Goal: Task Accomplishment & Management: Manage account settings

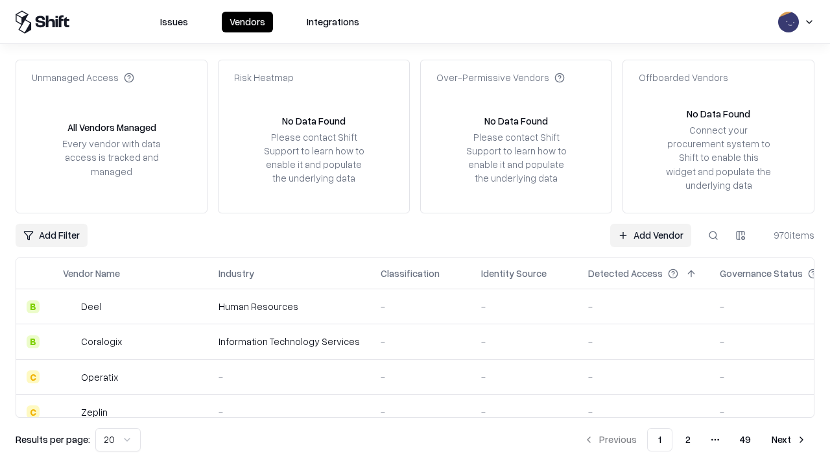
click at [650, 235] on link "Add Vendor" at bounding box center [650, 235] width 81 height 23
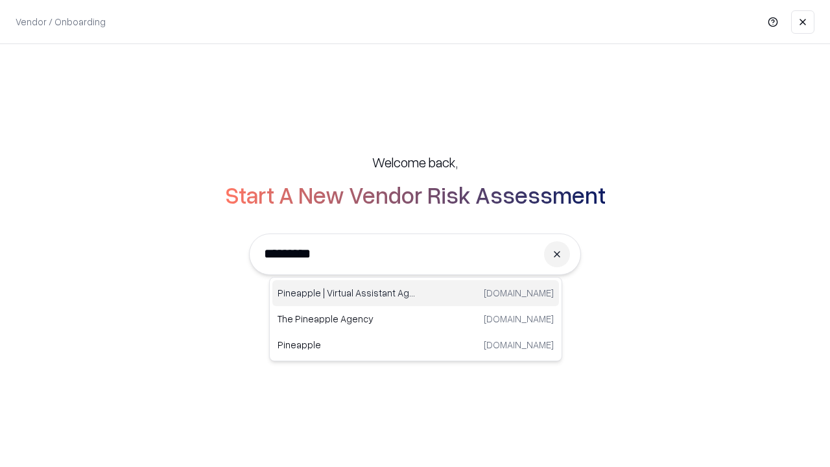
click at [416, 293] on div "Pineapple | Virtual Assistant Agency [DOMAIN_NAME]" at bounding box center [415, 293] width 287 height 26
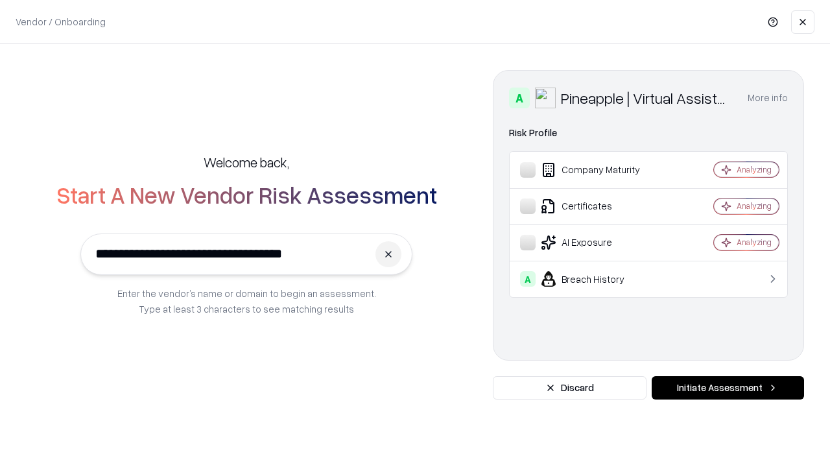
type input "**********"
click at [727, 388] on button "Initiate Assessment" at bounding box center [728, 387] width 152 height 23
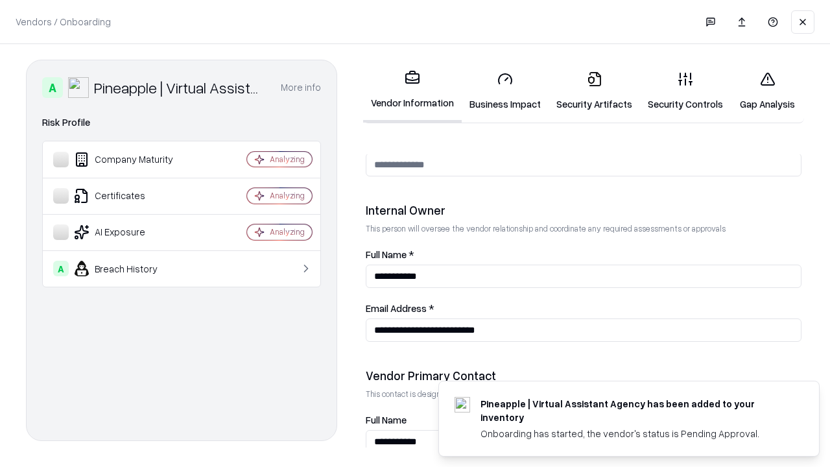
scroll to position [672, 0]
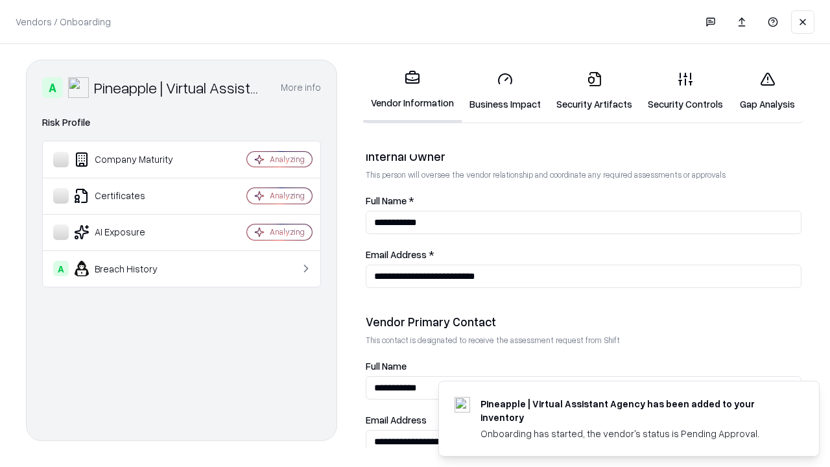
click at [505, 91] on link "Business Impact" at bounding box center [505, 91] width 87 height 60
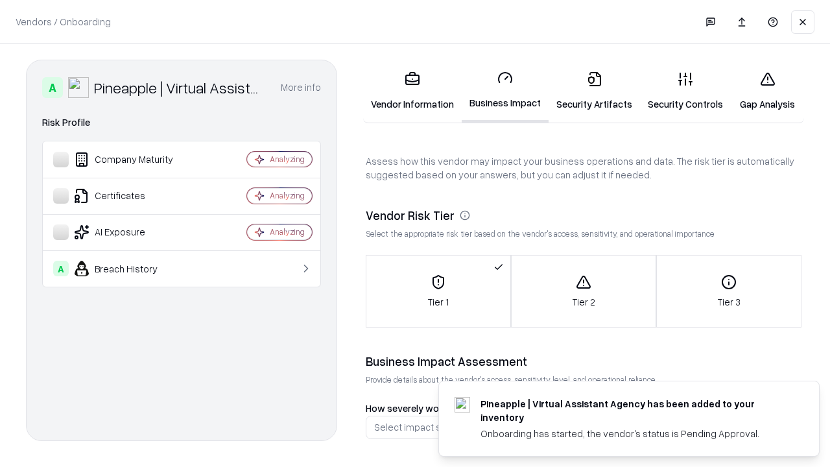
click at [594, 91] on link "Security Artifacts" at bounding box center [594, 91] width 91 height 60
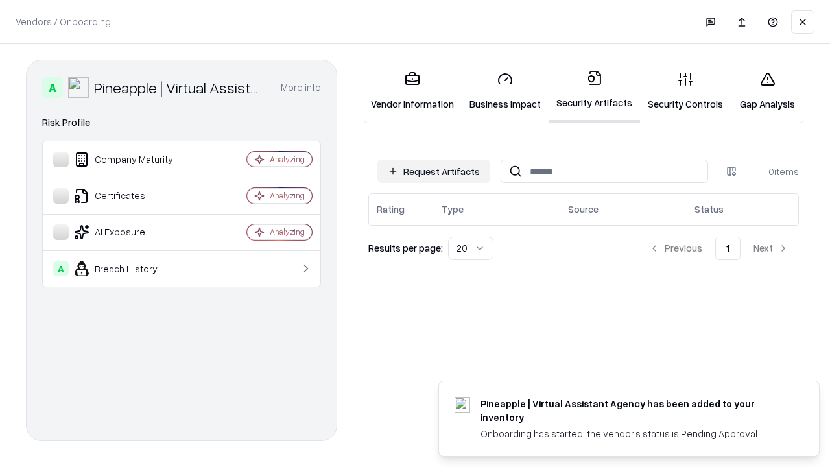
click at [434, 171] on button "Request Artifacts" at bounding box center [433, 171] width 113 height 23
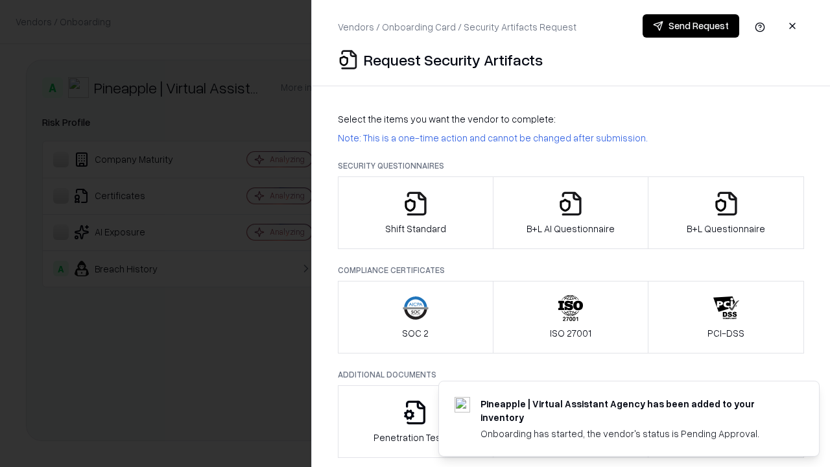
click at [415, 213] on icon "button" at bounding box center [416, 204] width 26 height 26
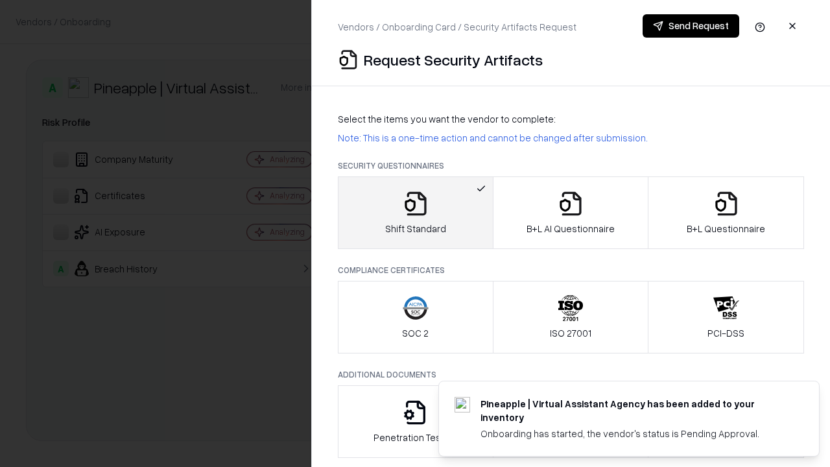
click at [691, 26] on button "Send Request" at bounding box center [691, 25] width 97 height 23
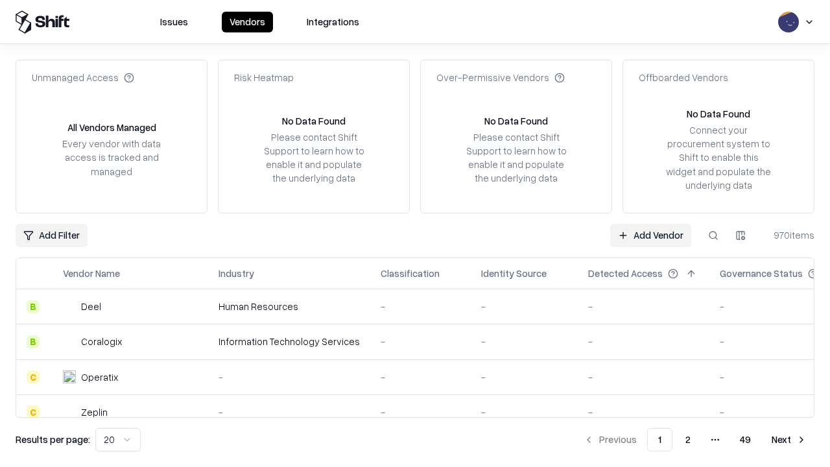
click at [713, 235] on button at bounding box center [713, 235] width 23 height 23
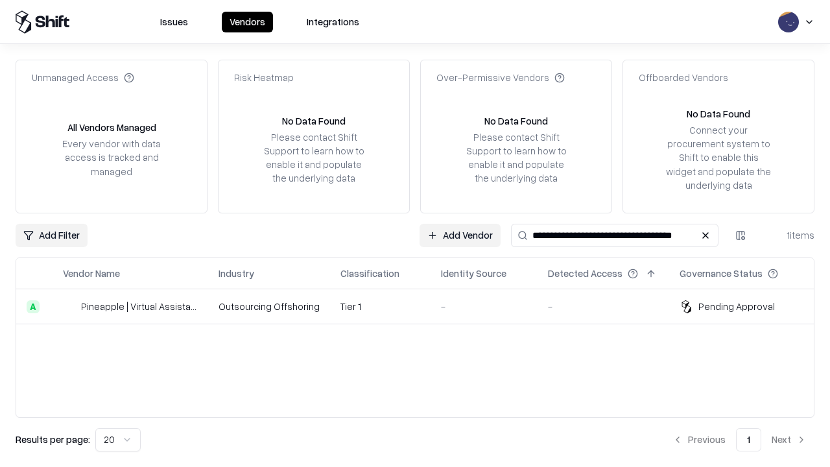
type input "**********"
click at [423, 306] on td "Tier 1" at bounding box center [380, 306] width 100 height 35
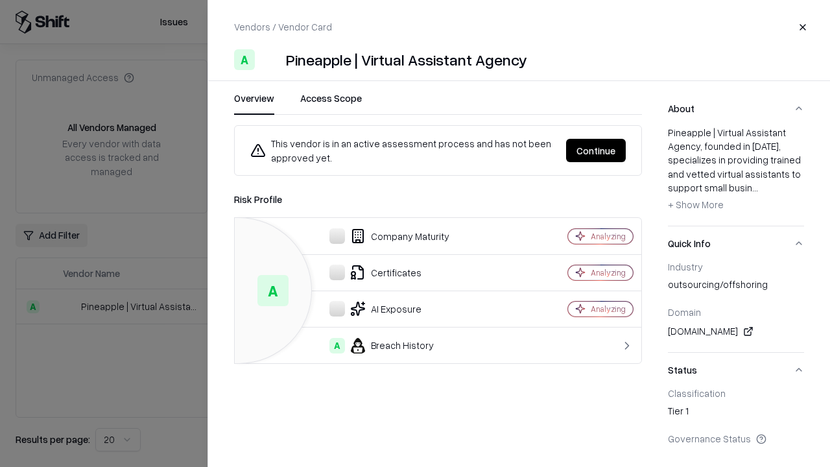
click at [596, 150] on button "Continue" at bounding box center [596, 150] width 60 height 23
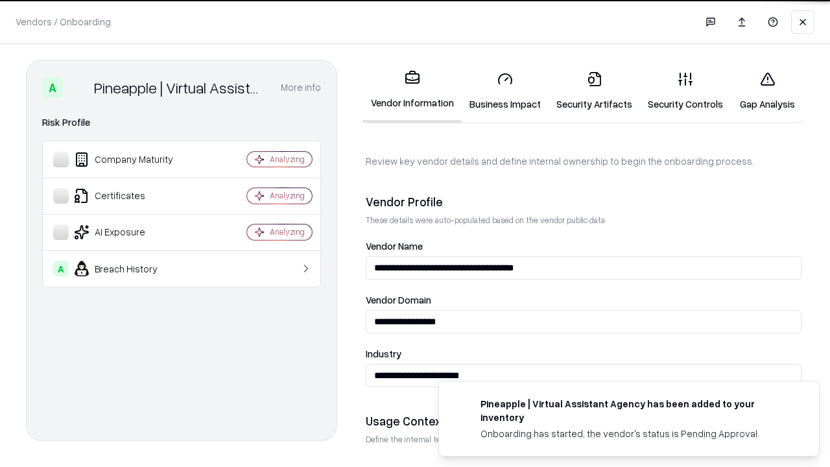
click at [594, 91] on link "Security Artifacts" at bounding box center [594, 91] width 91 height 60
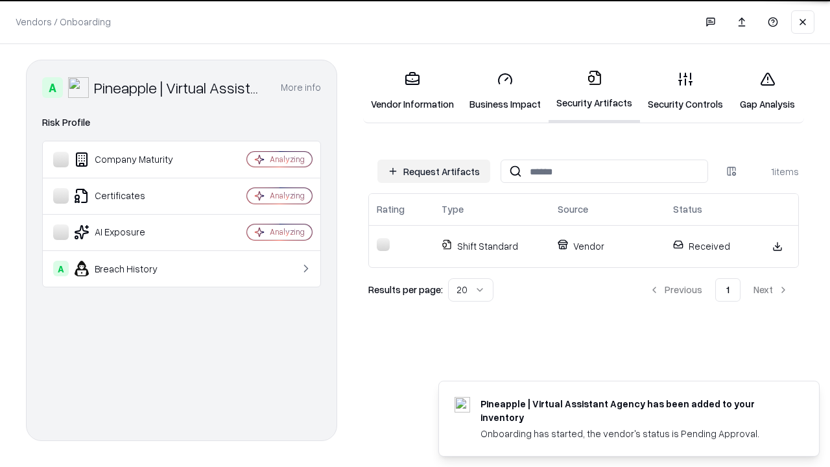
click at [685, 91] on link "Security Controls" at bounding box center [685, 91] width 91 height 60
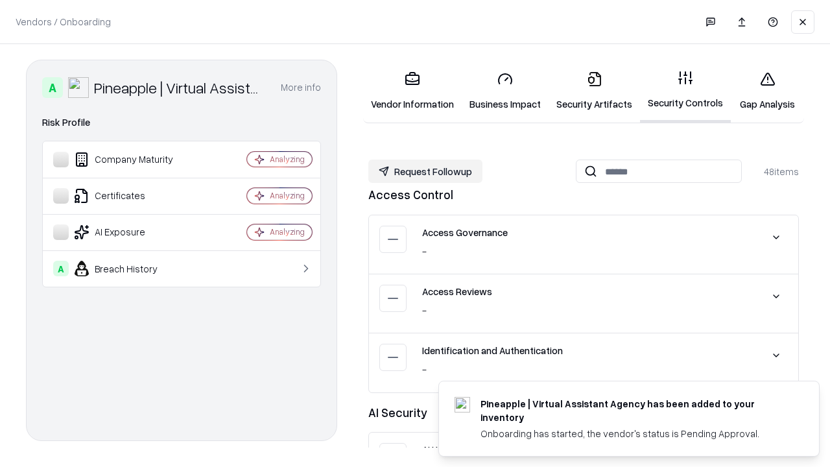
click at [425, 171] on button "Request Followup" at bounding box center [425, 171] width 114 height 23
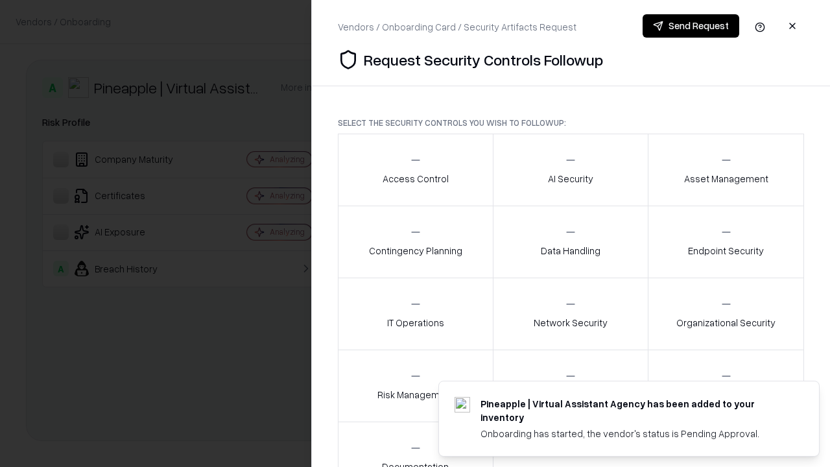
click at [415, 170] on div "Access Control" at bounding box center [416, 170] width 66 height 32
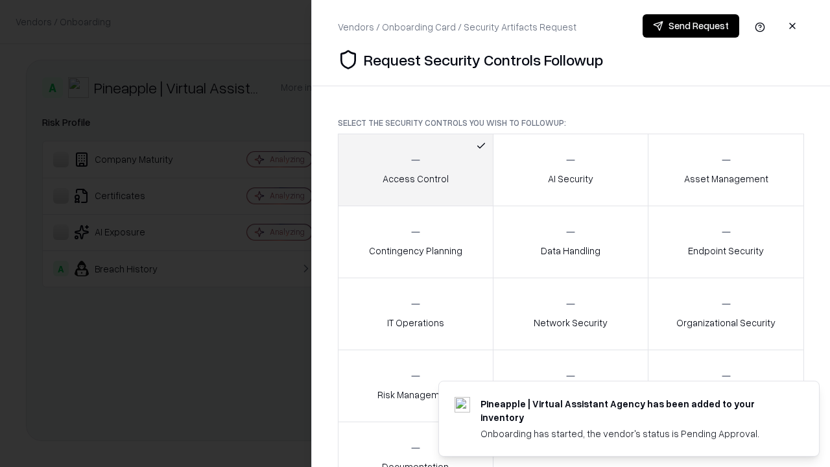
click at [691, 26] on button "Send Request" at bounding box center [691, 25] width 97 height 23
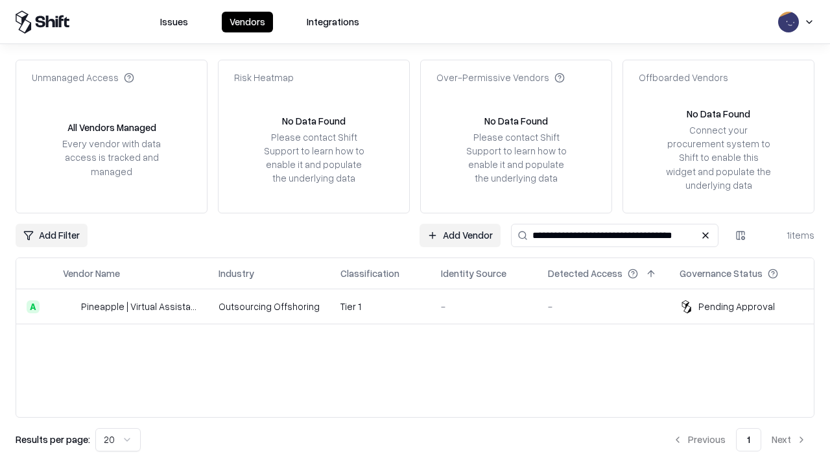
type input "**********"
click at [423, 306] on td "Tier 1" at bounding box center [380, 306] width 100 height 35
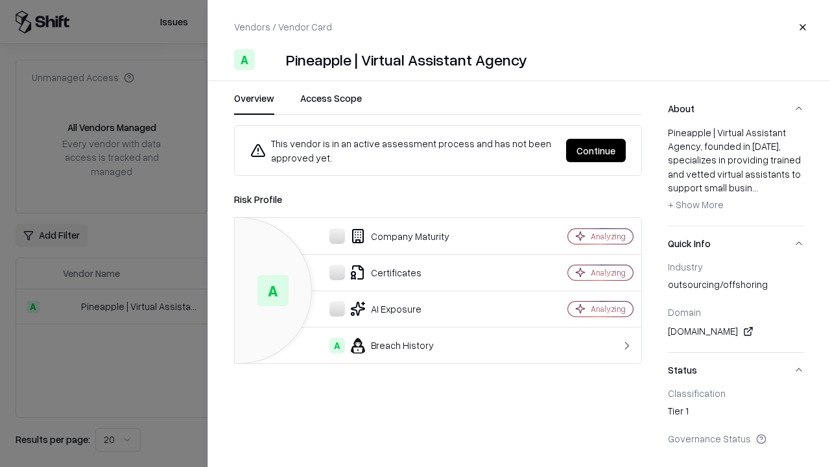
click at [596, 150] on button "Continue" at bounding box center [596, 150] width 60 height 23
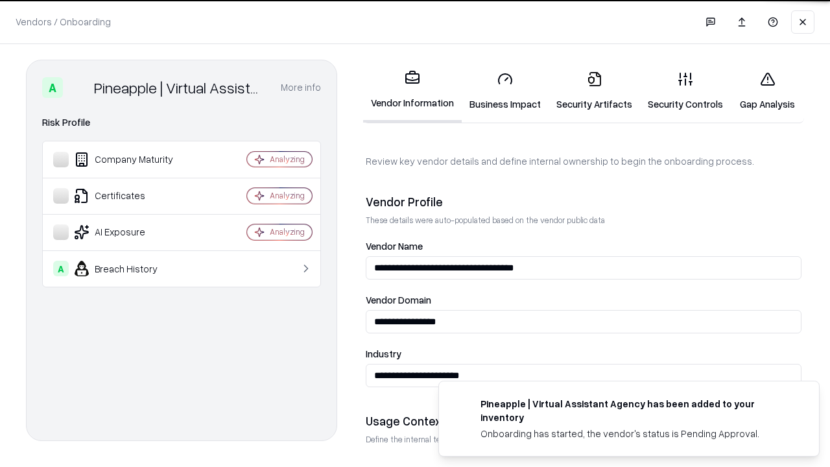
click at [767, 91] on link "Gap Analysis" at bounding box center [767, 91] width 73 height 60
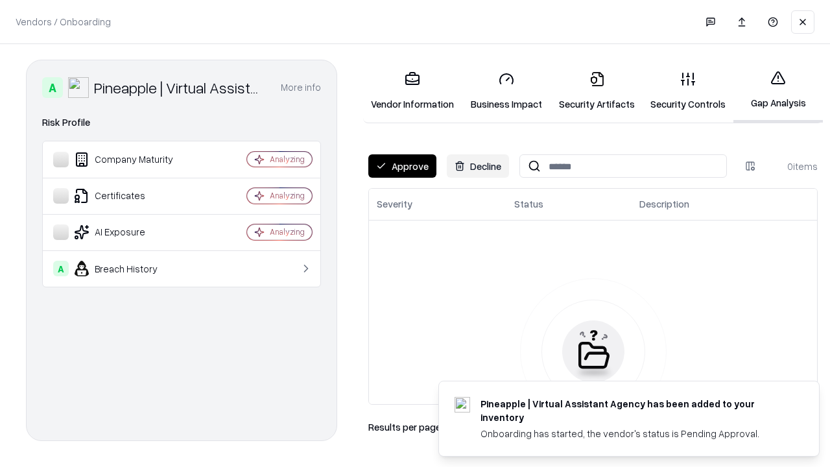
click at [402, 166] on button "Approve" at bounding box center [402, 165] width 68 height 23
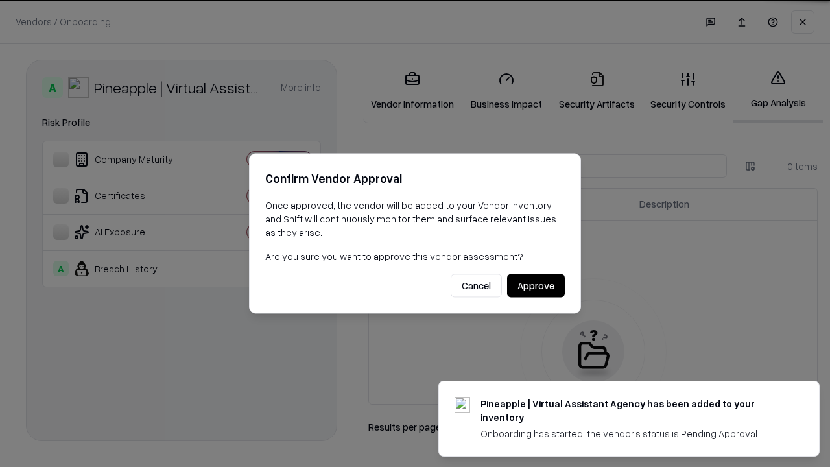
click at [536, 285] on button "Approve" at bounding box center [536, 285] width 58 height 23
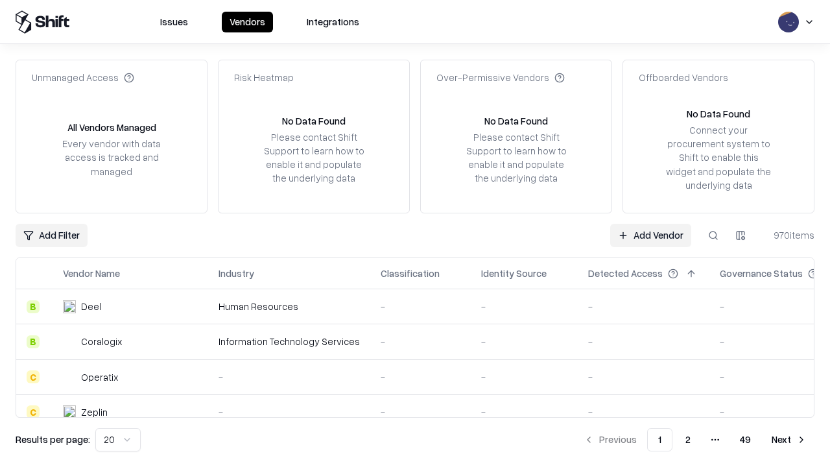
type input "**********"
click at [650, 235] on link "Add Vendor" at bounding box center [650, 235] width 81 height 23
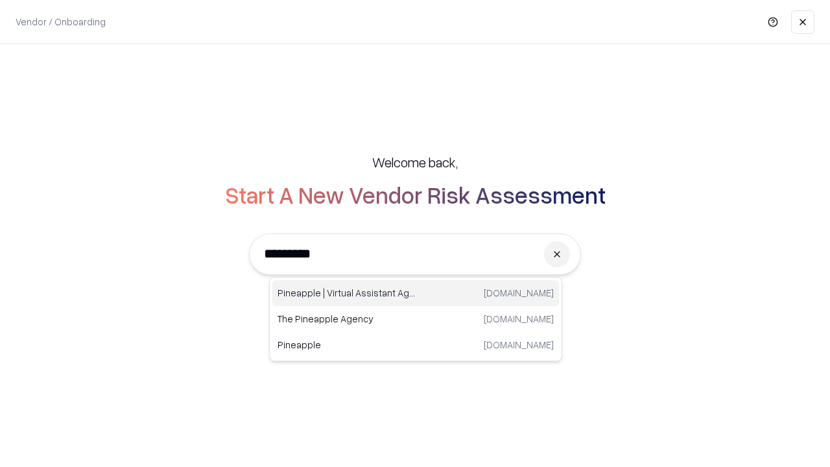
click at [416, 293] on div "Pineapple | Virtual Assistant Agency [DOMAIN_NAME]" at bounding box center [415, 293] width 287 height 26
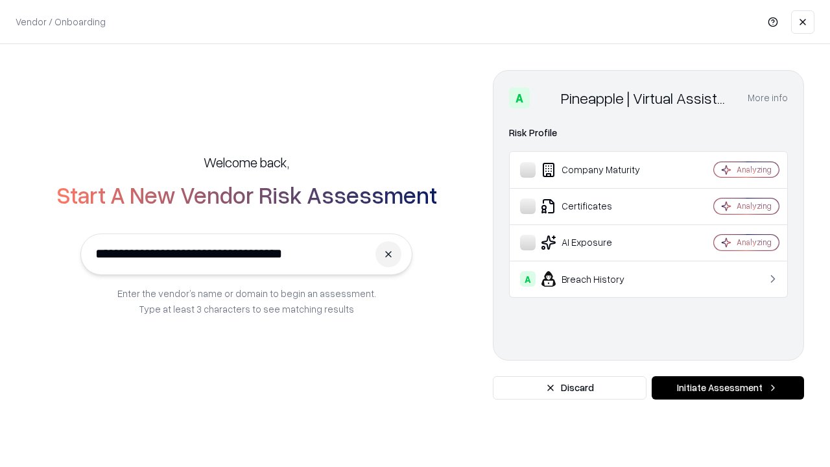
type input "**********"
click at [727, 388] on button "Initiate Assessment" at bounding box center [728, 387] width 152 height 23
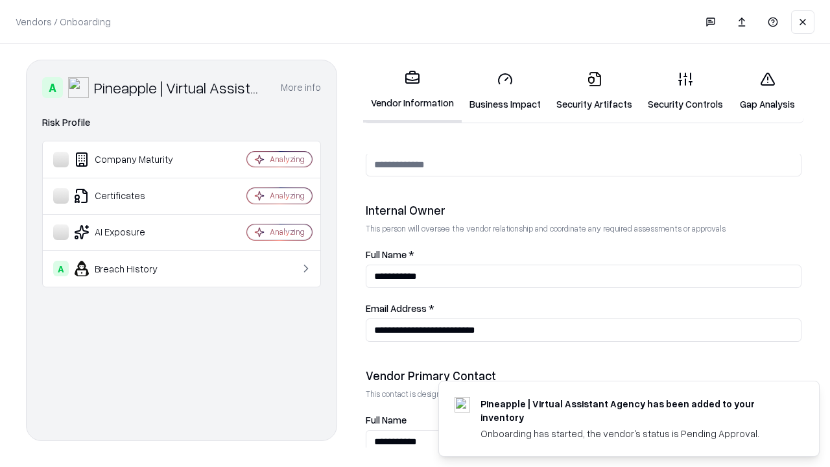
scroll to position [672, 0]
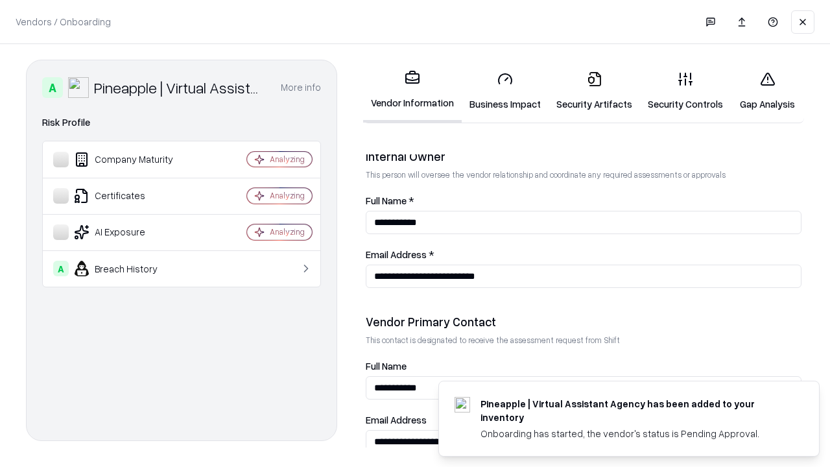
click at [767, 91] on link "Gap Analysis" at bounding box center [767, 91] width 73 height 60
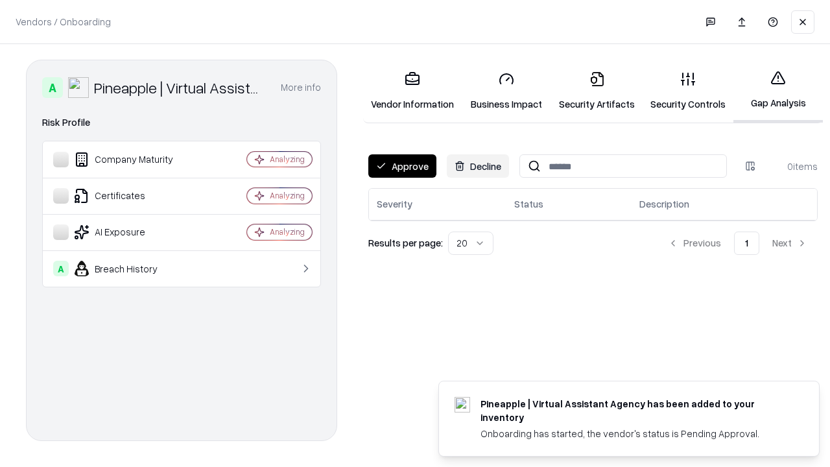
click at [402, 166] on button "Approve" at bounding box center [402, 165] width 68 height 23
